Goal: Contribute content

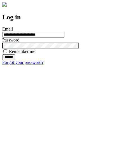
type input "**********"
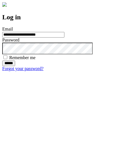
click at [15, 66] on input "******" at bounding box center [8, 64] width 13 height 6
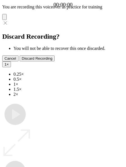
type input "**********"
